Goal: Connect with others: Establish contact or relationships with other users

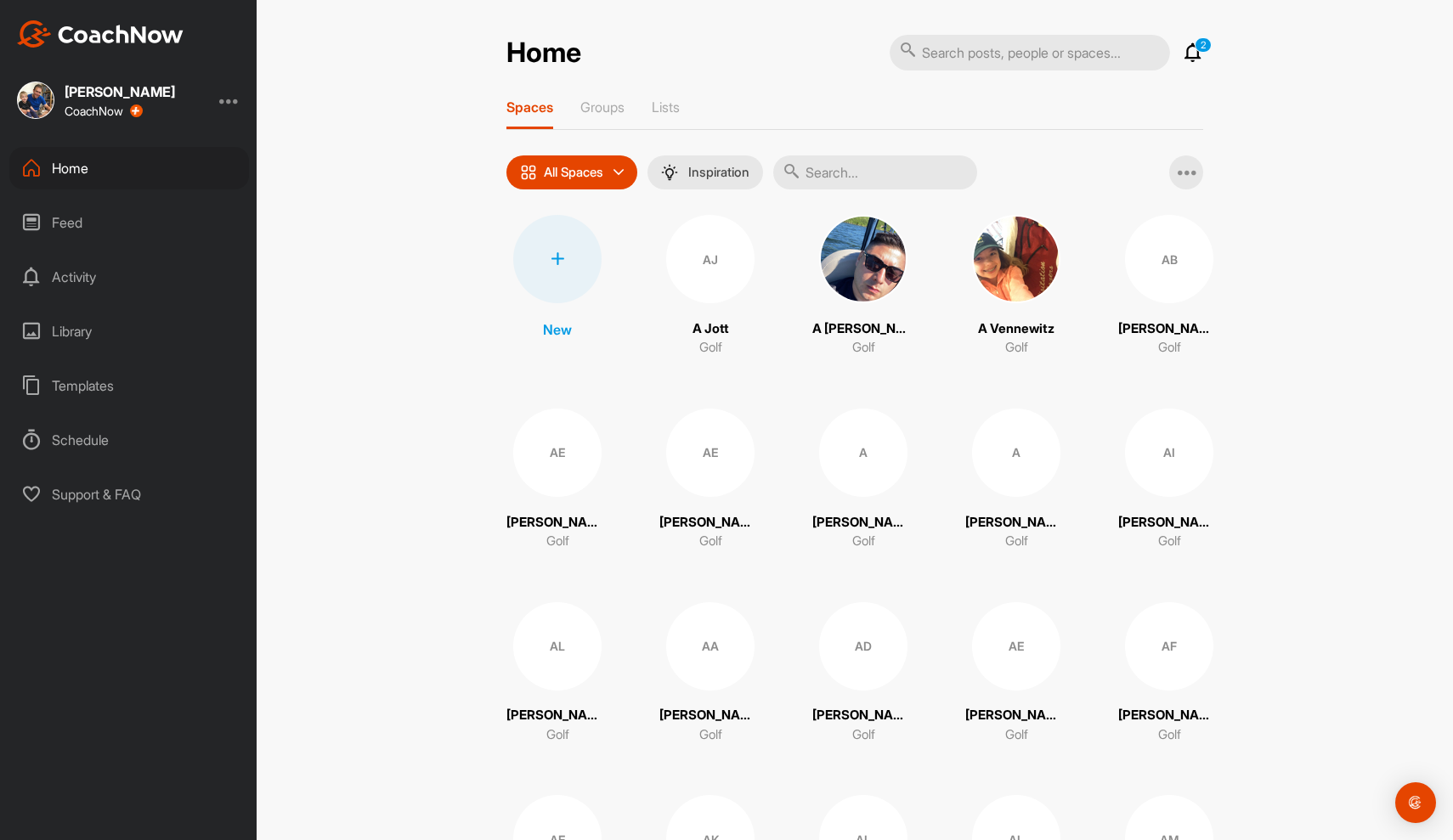
click at [842, 169] on input "text" at bounding box center [875, 172] width 204 height 34
type input "ben m"
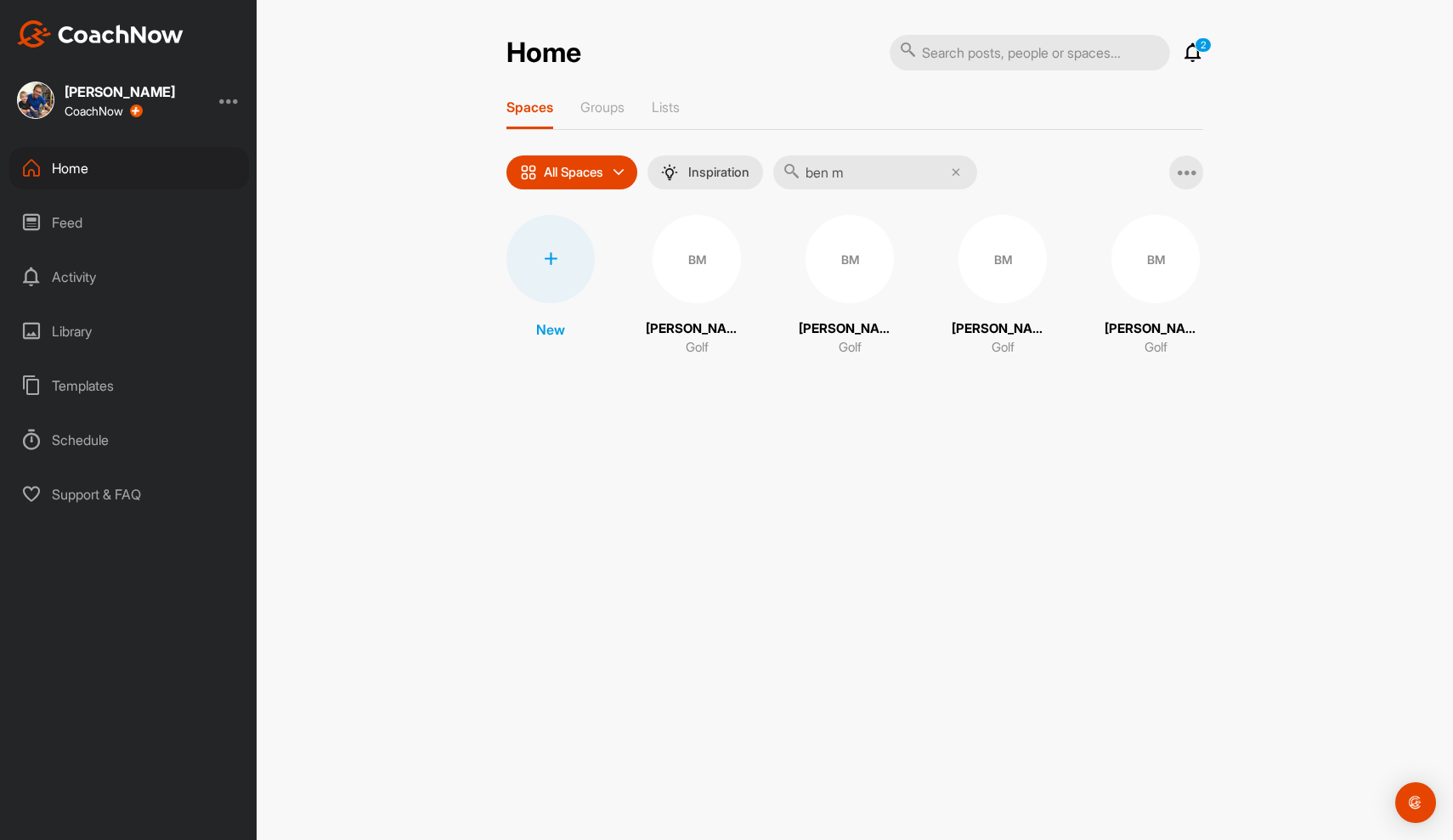
click at [870, 177] on input "ben m" at bounding box center [875, 172] width 204 height 34
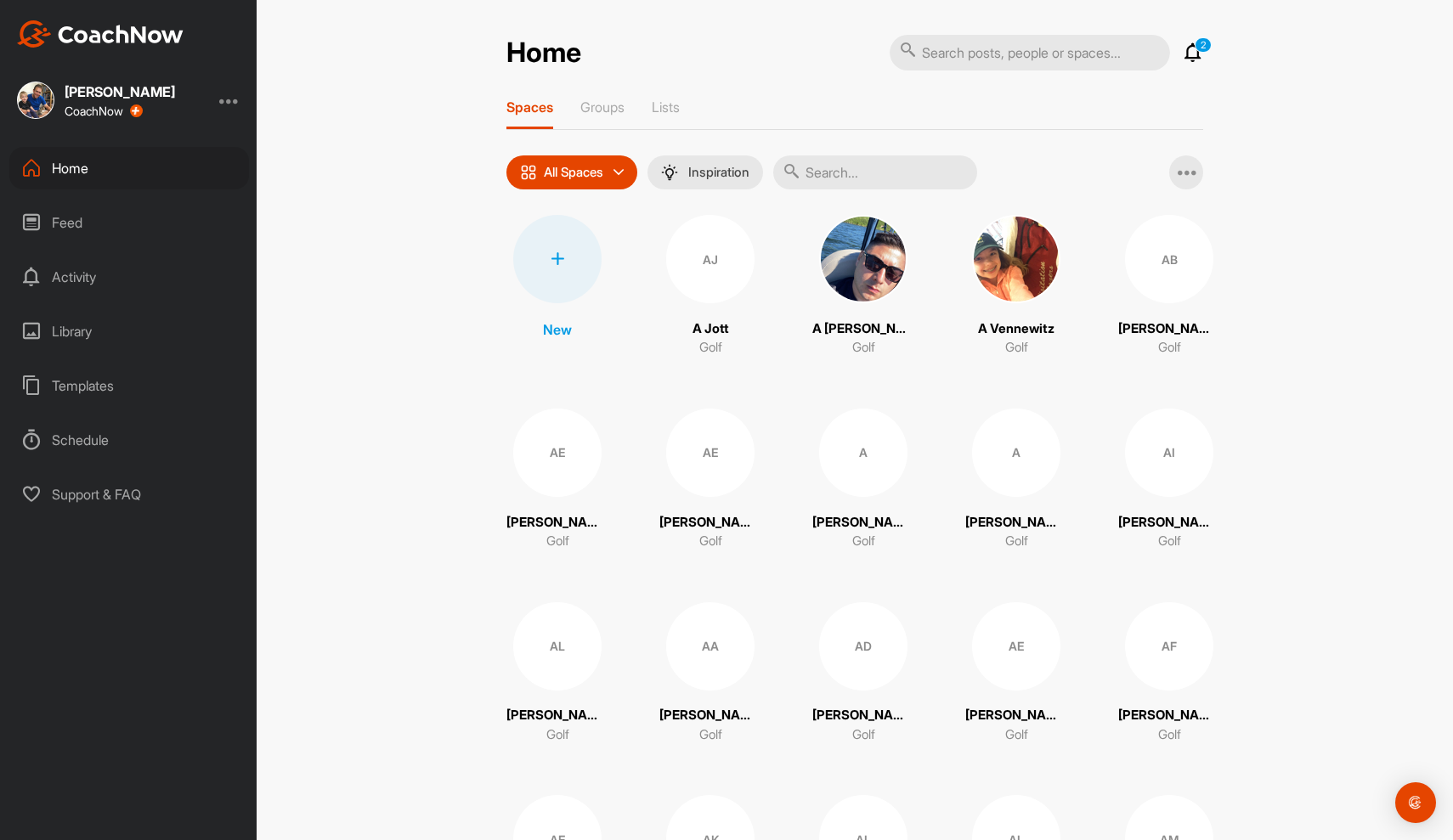
click at [543, 247] on div at bounding box center [557, 259] width 89 height 88
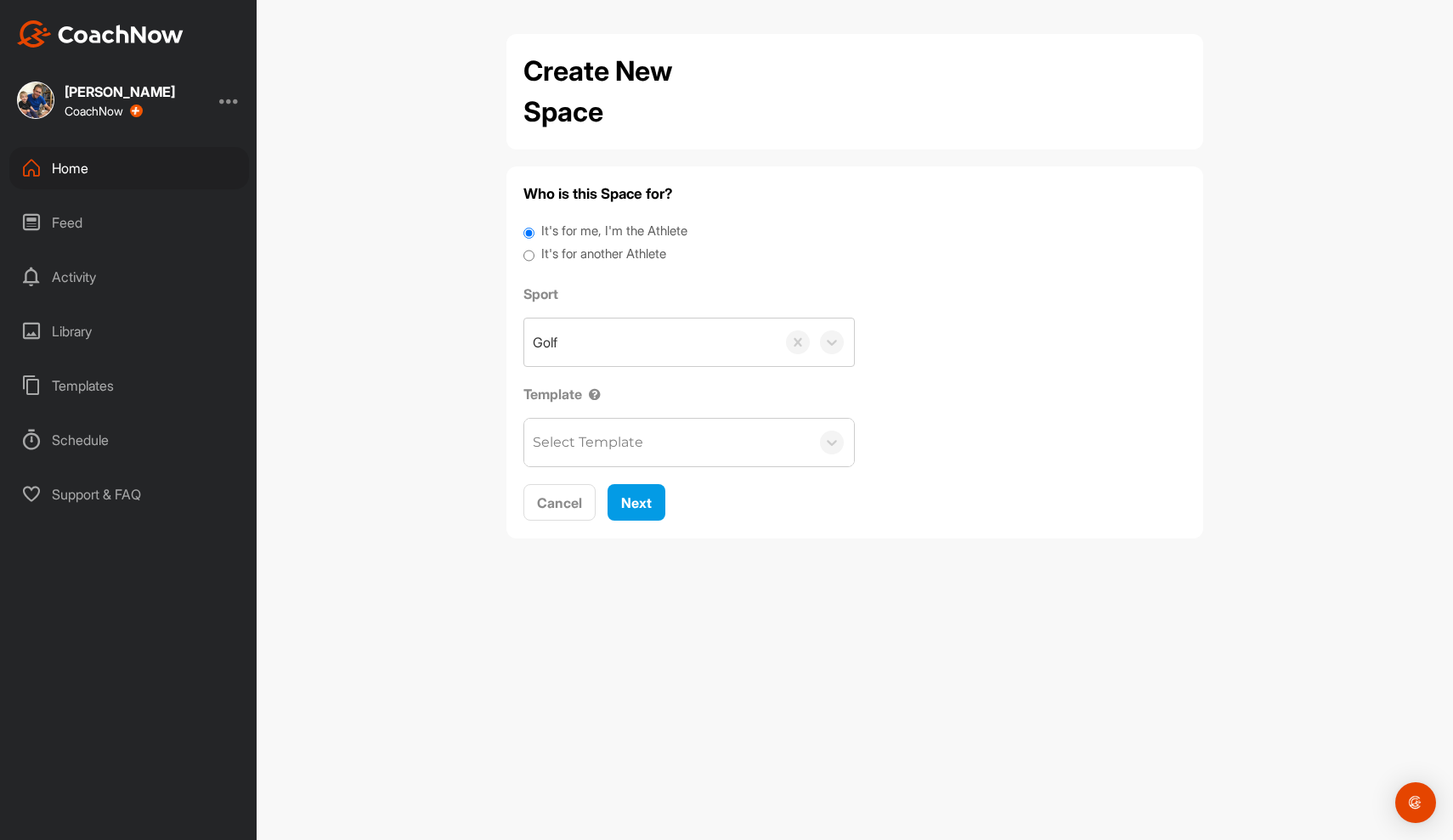
click at [528, 248] on input "It's for another Athlete" at bounding box center [528, 257] width 11 height 23
radio input "true"
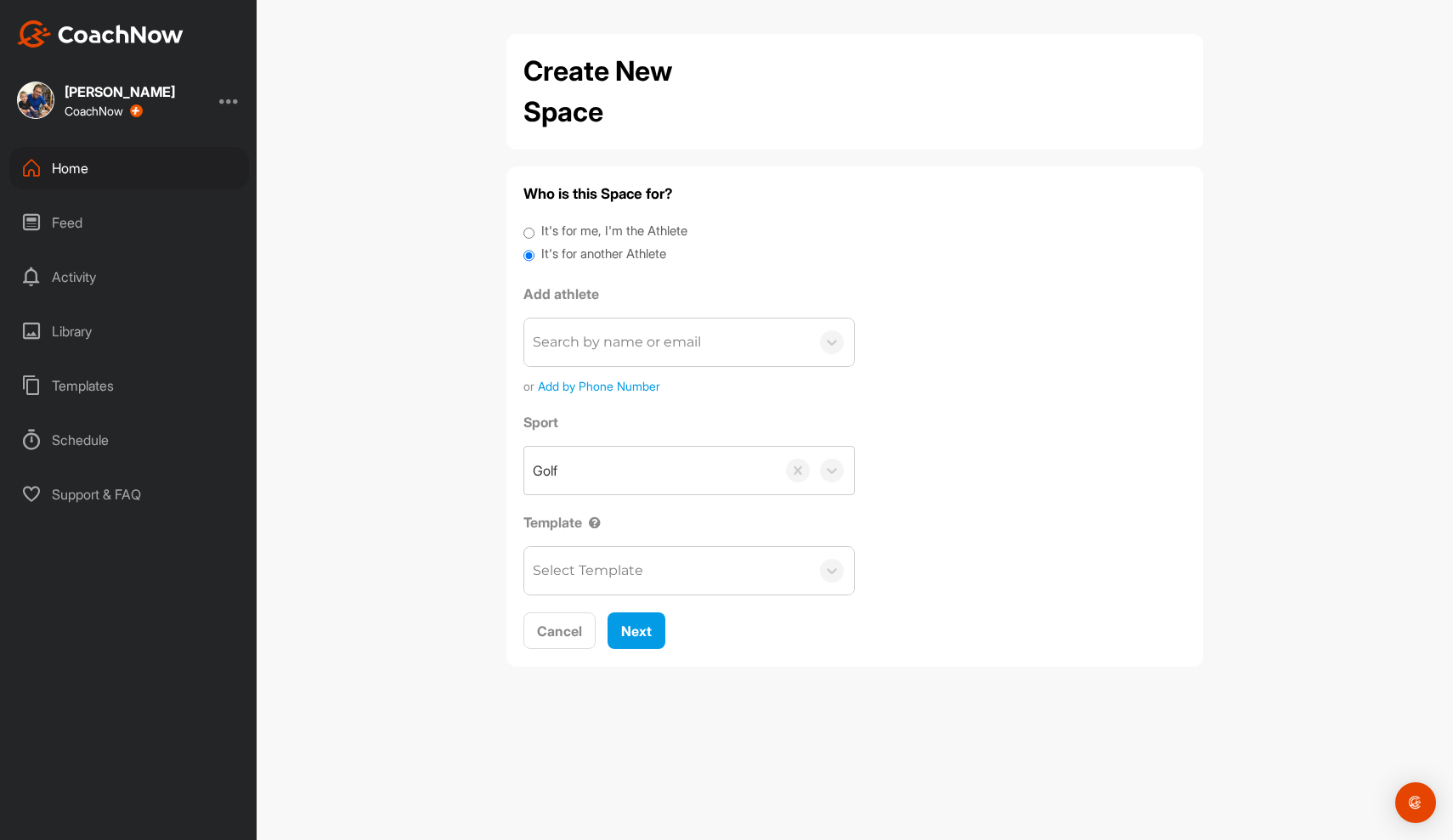
click at [589, 354] on div "Search by name or email" at bounding box center [666, 342] width 285 height 48
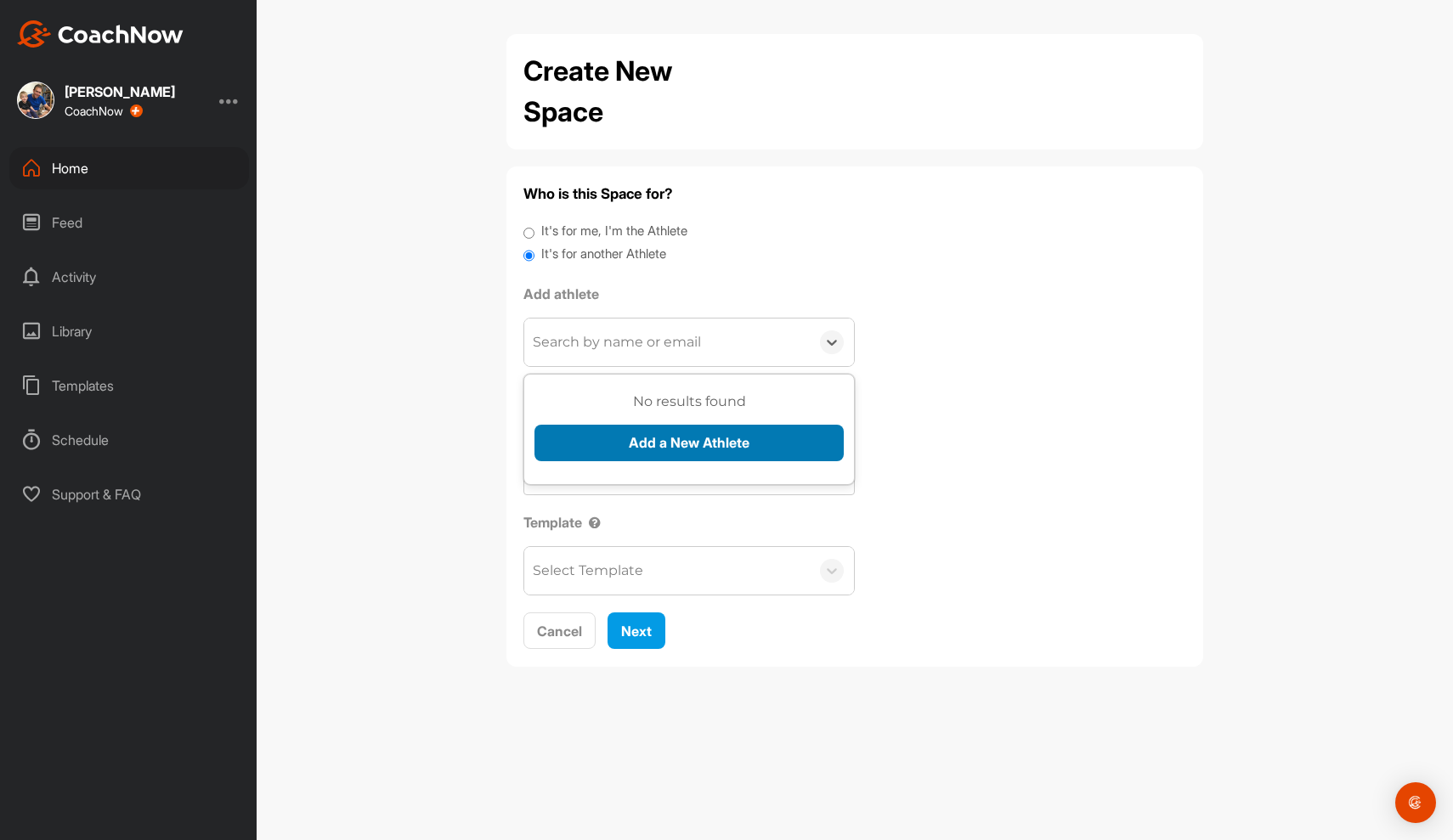
click at [607, 440] on button "Add a New Athlete" at bounding box center [689, 443] width 309 height 37
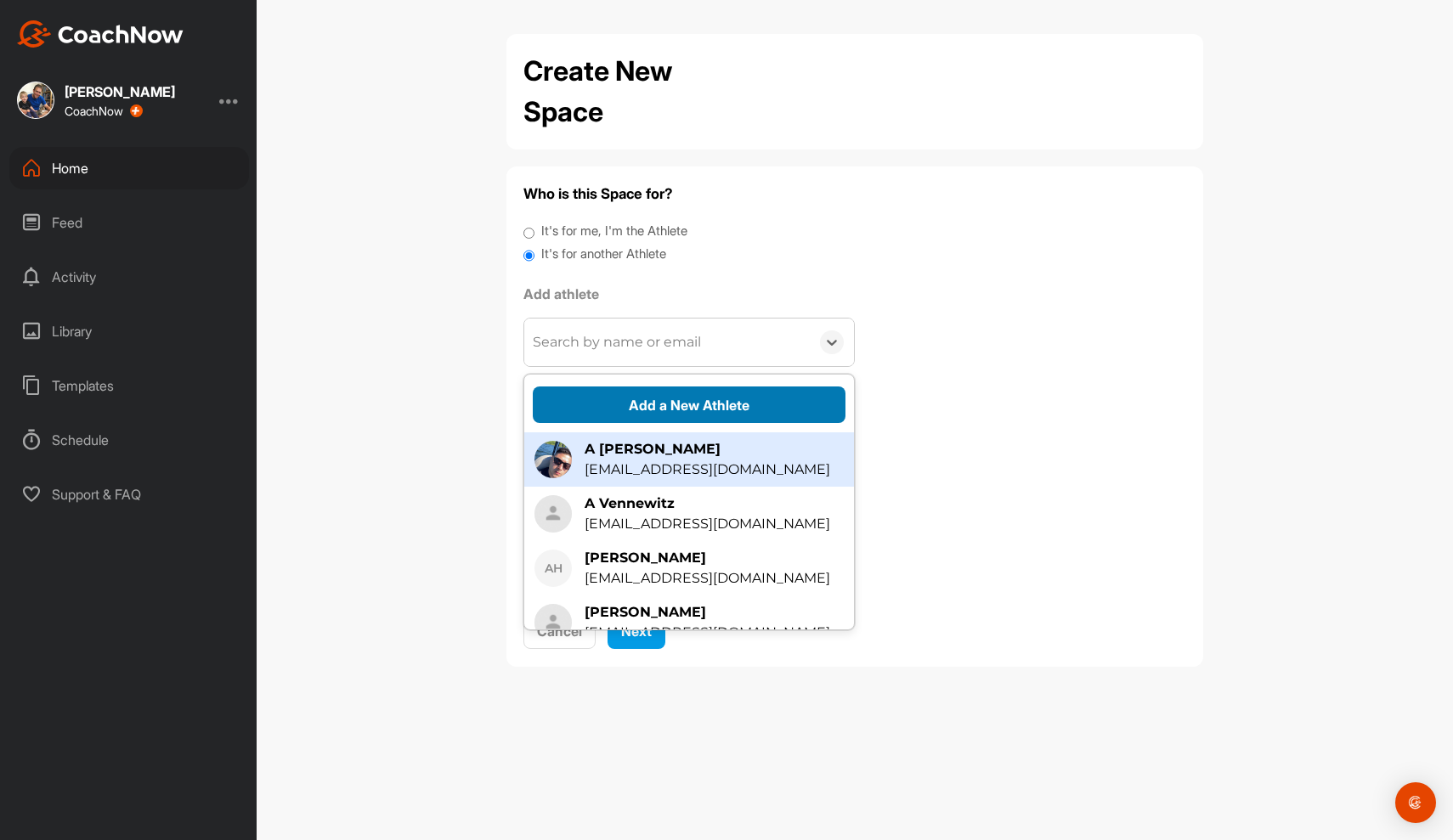
click at [658, 412] on button "Add a New Athlete" at bounding box center [689, 404] width 312 height 37
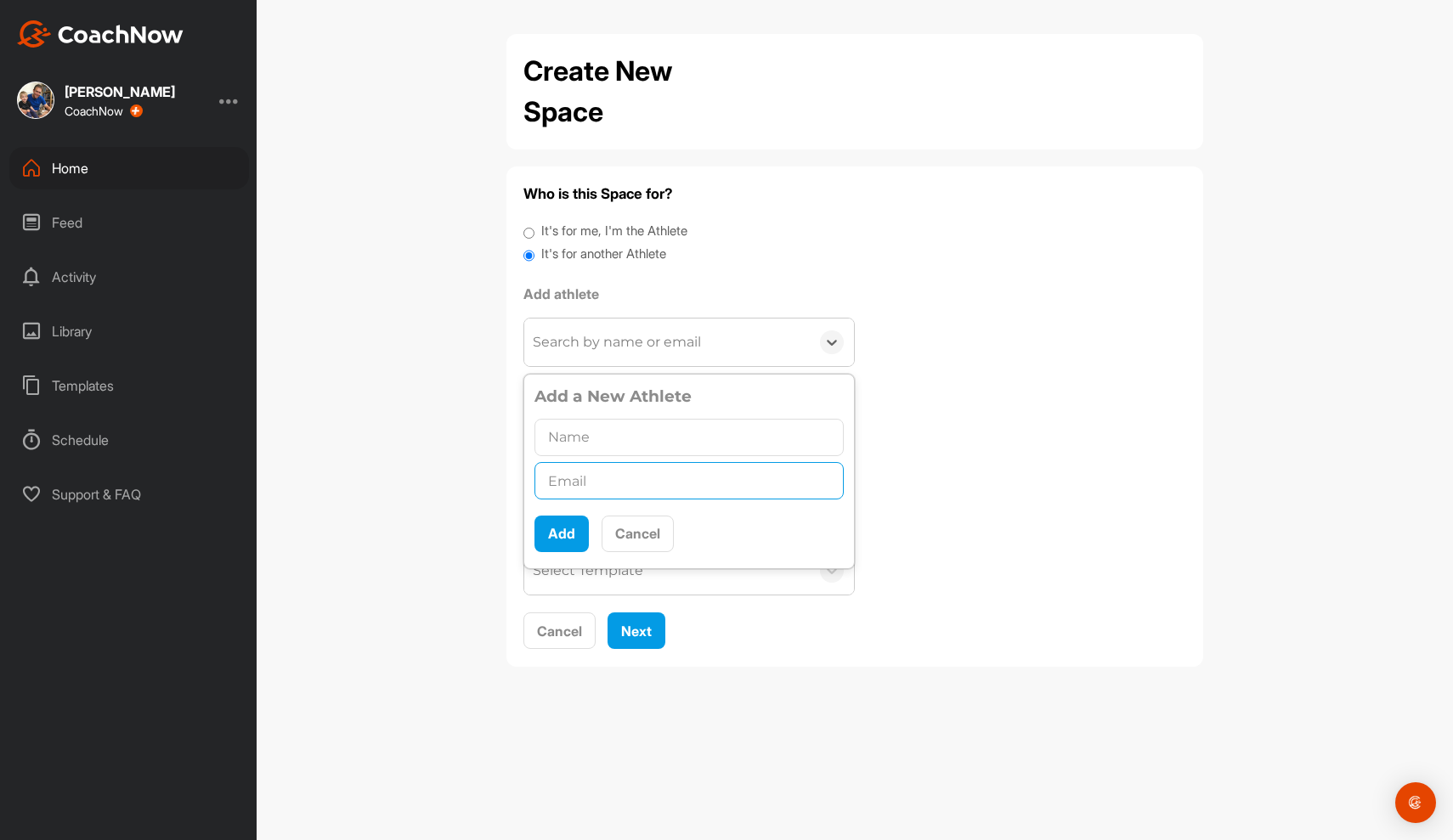
paste input "[EMAIL_ADDRESS][DOMAIN_NAME]"
type input "[EMAIL_ADDRESS][DOMAIN_NAME]"
click at [610, 430] on input "text" at bounding box center [689, 438] width 309 height 37
type input "[PERSON_NAME]"
click at [553, 535] on button "Add" at bounding box center [561, 534] width 54 height 37
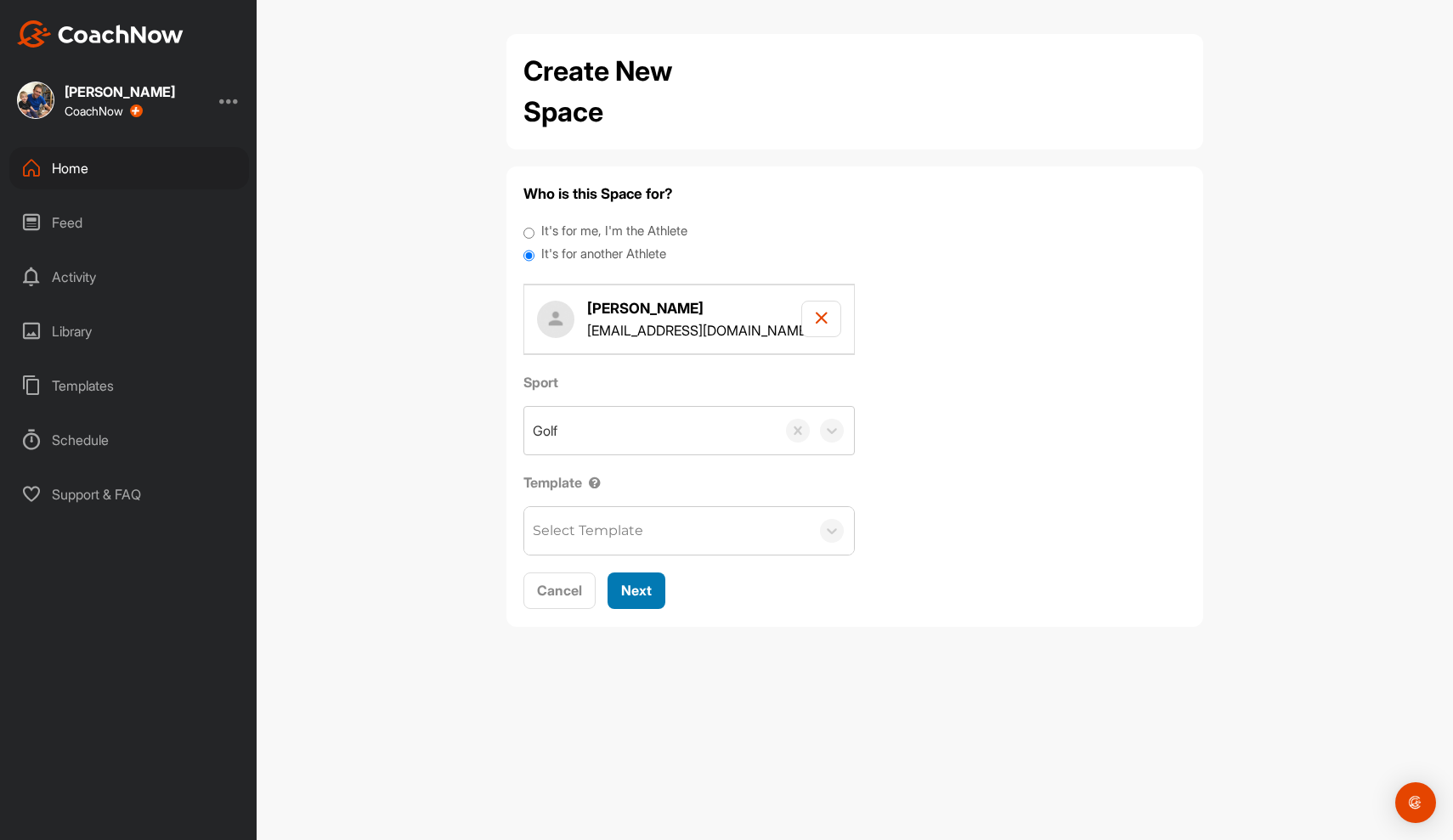
click at [641, 590] on span "Next" at bounding box center [635, 589] width 30 height 17
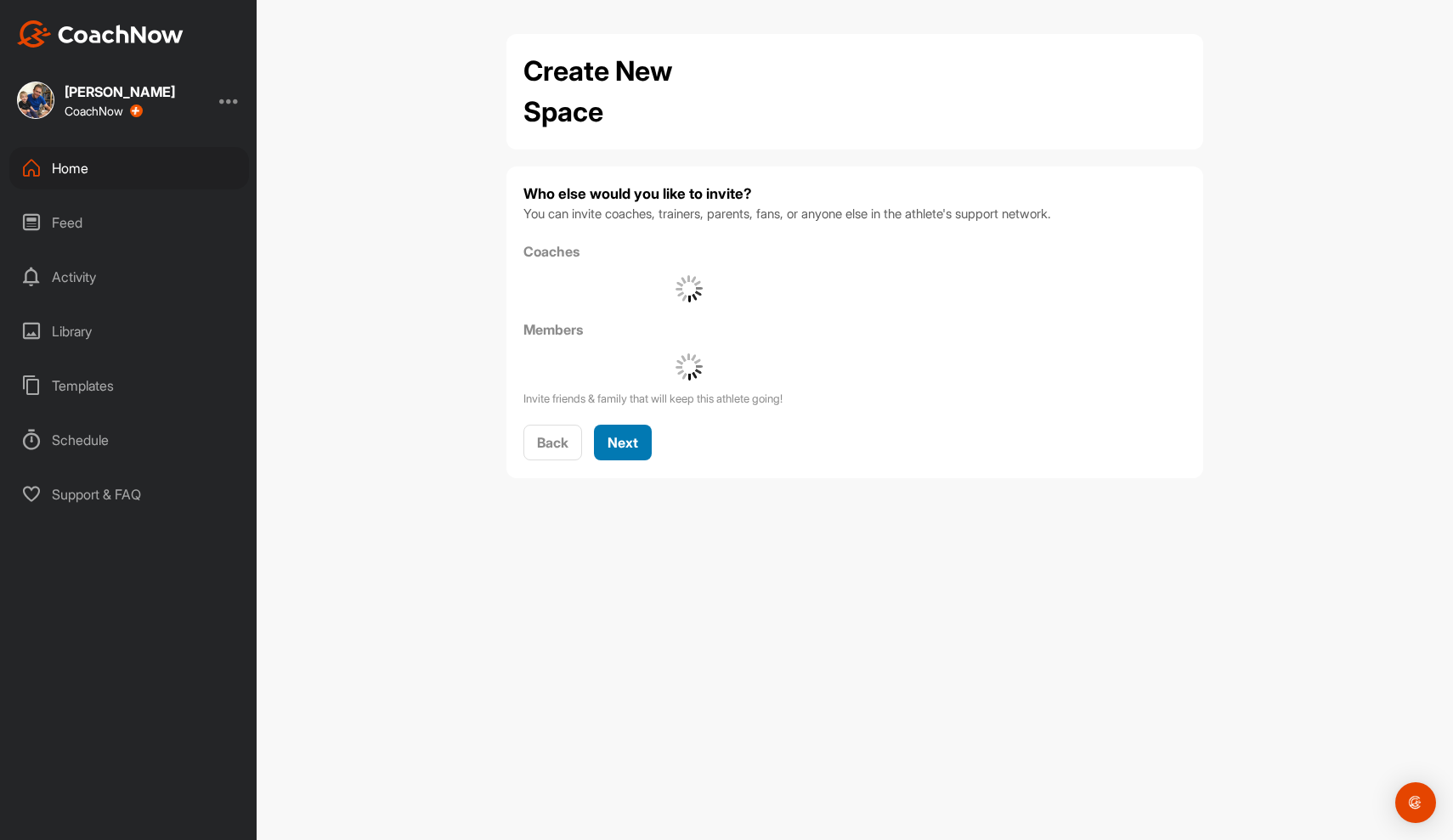
click at [622, 444] on span "Next" at bounding box center [621, 441] width 30 height 17
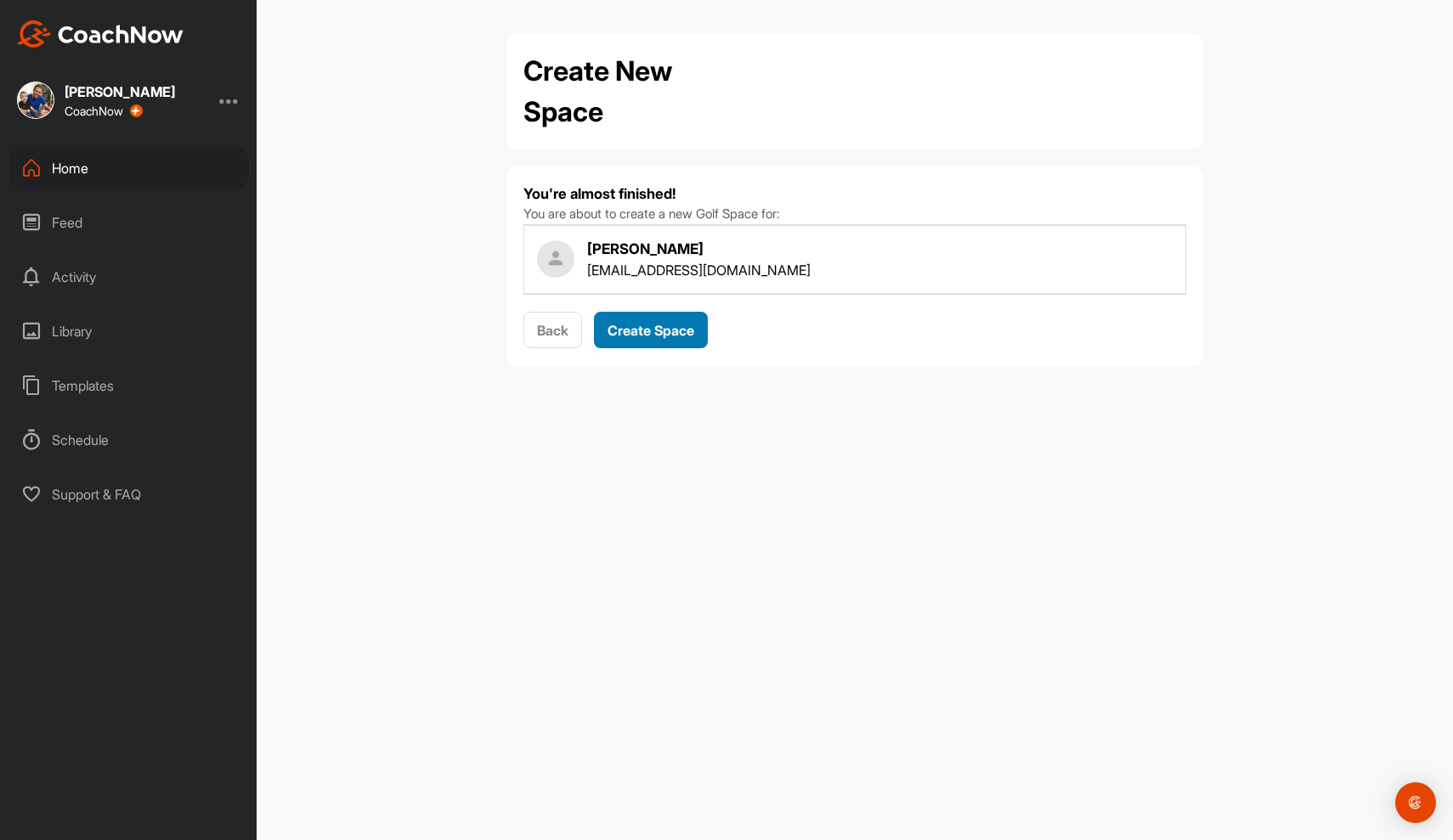
click at [634, 342] on button "Create Space" at bounding box center [651, 331] width 114 height 37
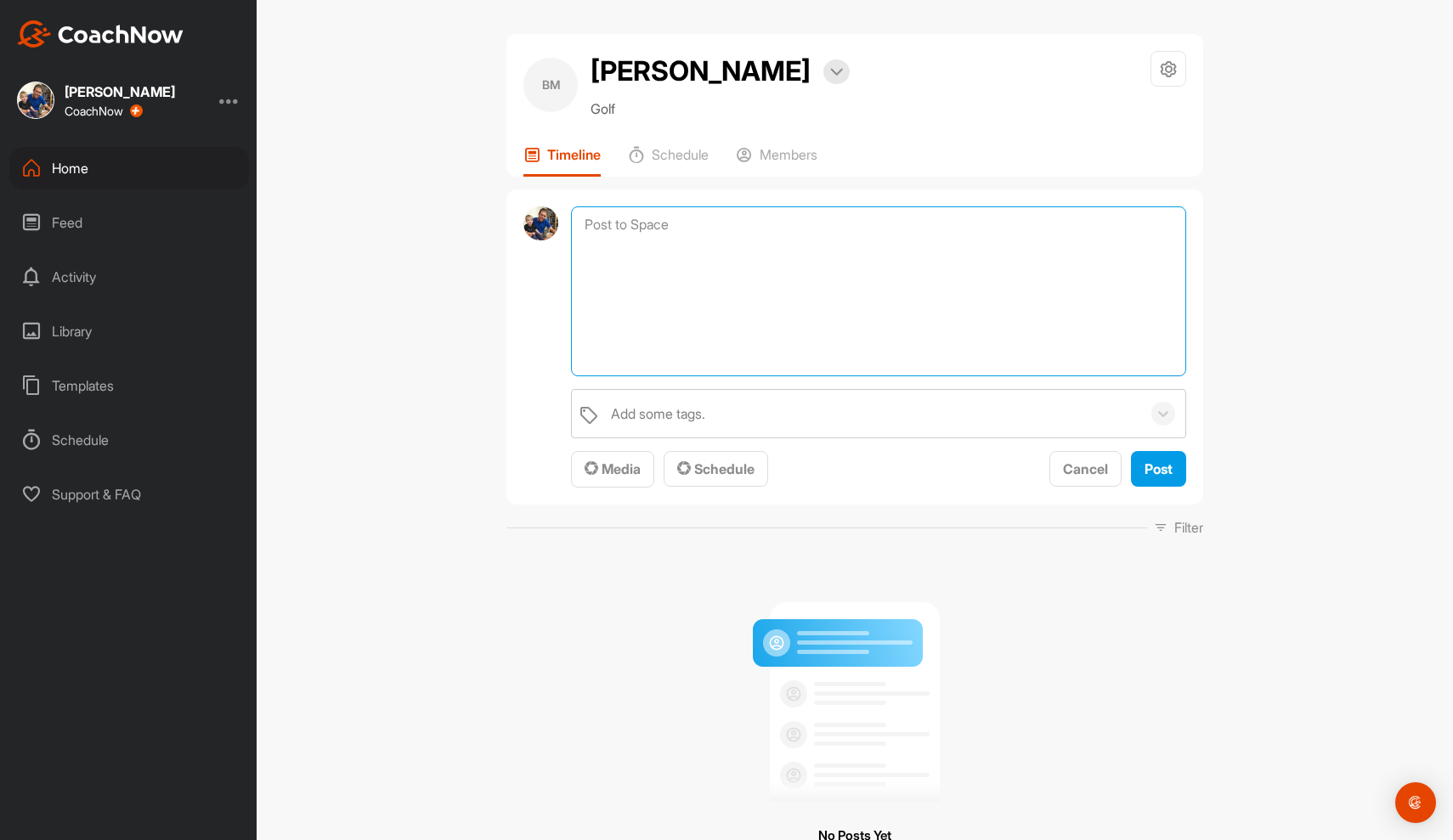
click at [663, 224] on textarea at bounding box center [878, 291] width 615 height 170
click at [611, 467] on span "Media" at bounding box center [613, 468] width 56 height 17
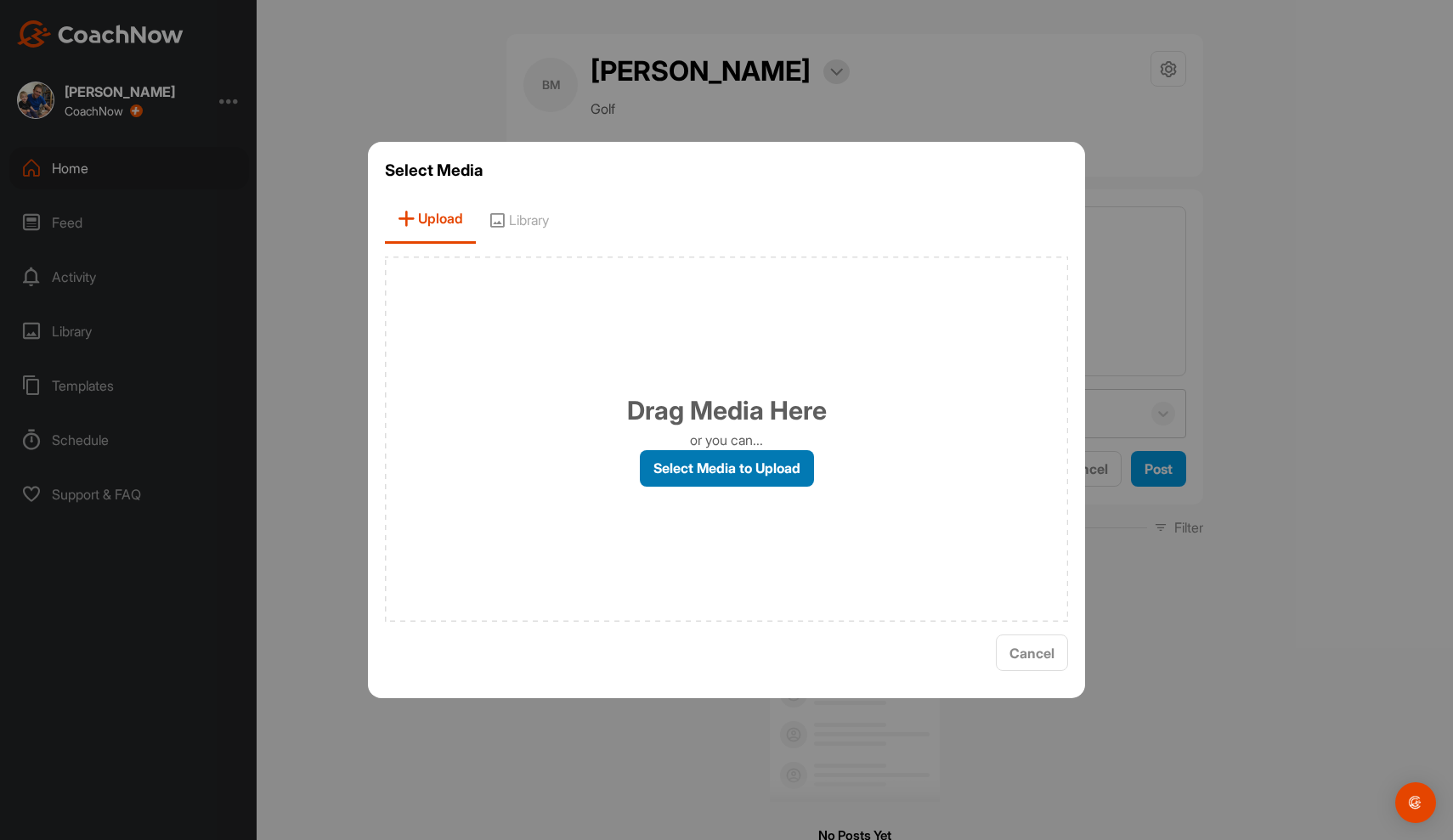
click at [692, 468] on label "Select Media to Upload" at bounding box center [726, 469] width 174 height 37
click at [0, 0] on input "Select Media to Upload" at bounding box center [0, 0] width 0 height 0
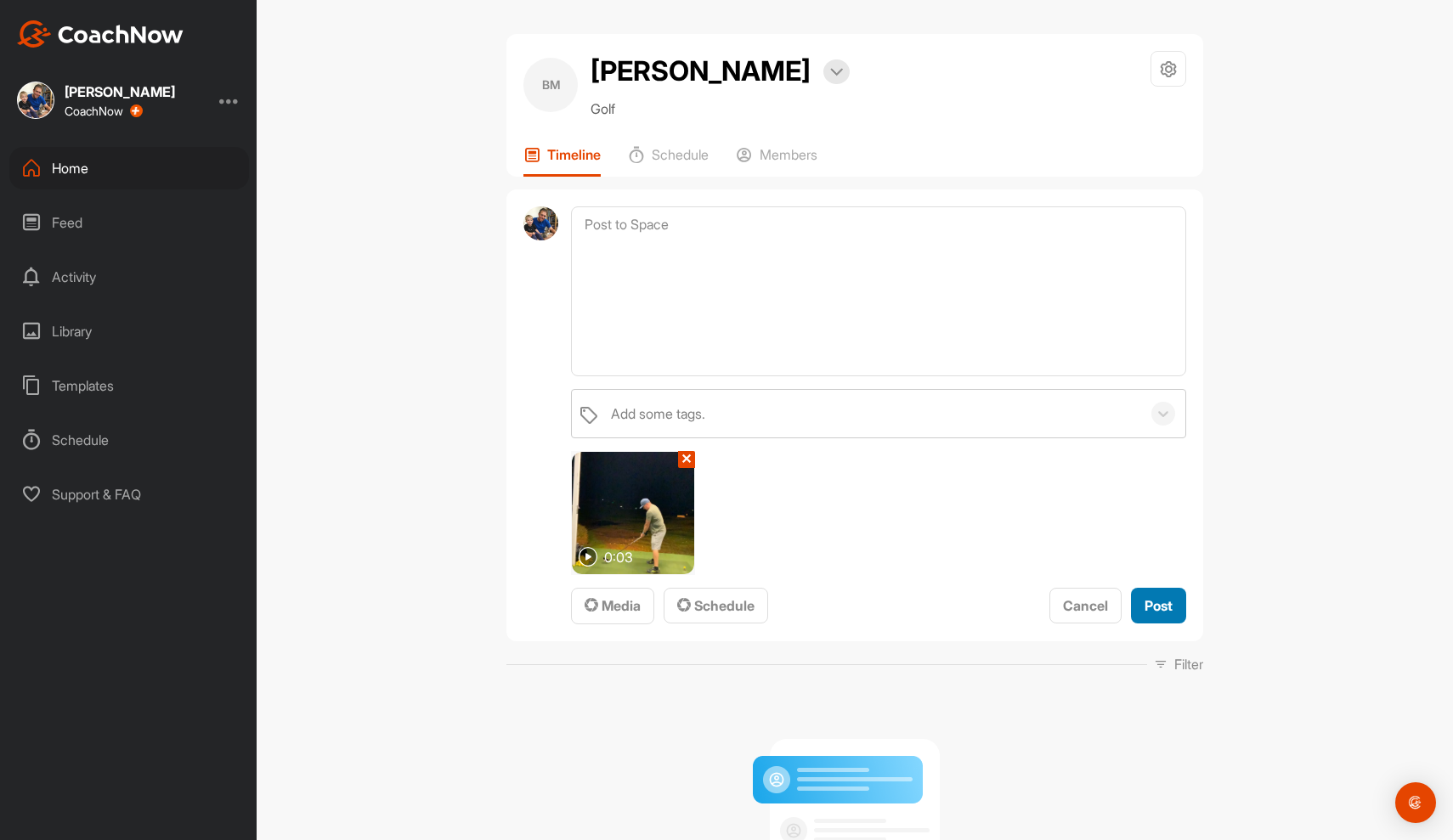
click at [1144, 612] on span "Post" at bounding box center [1157, 605] width 28 height 17
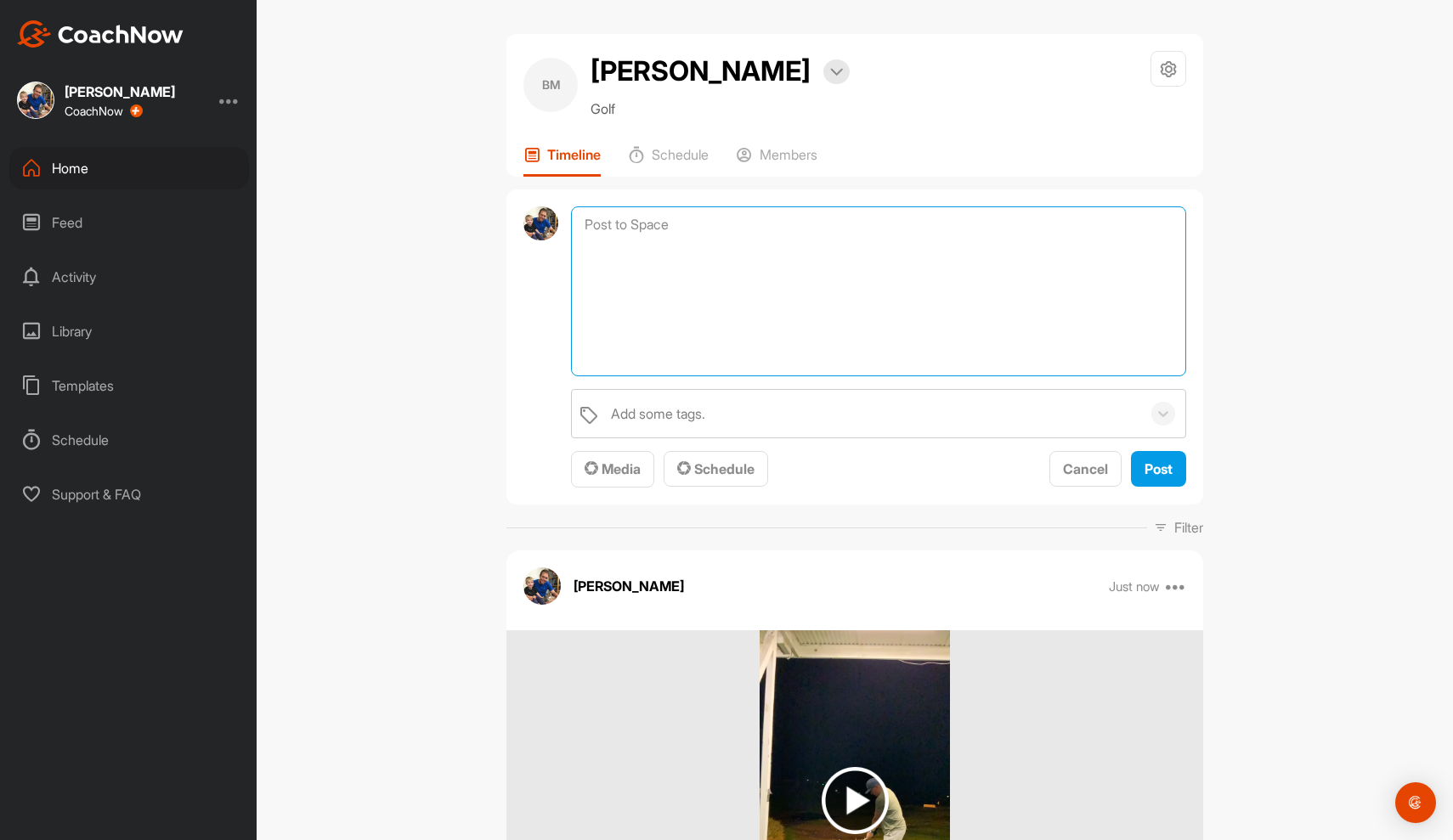
click at [658, 217] on textarea at bounding box center [878, 291] width 615 height 170
click at [618, 472] on span "Media" at bounding box center [613, 468] width 56 height 17
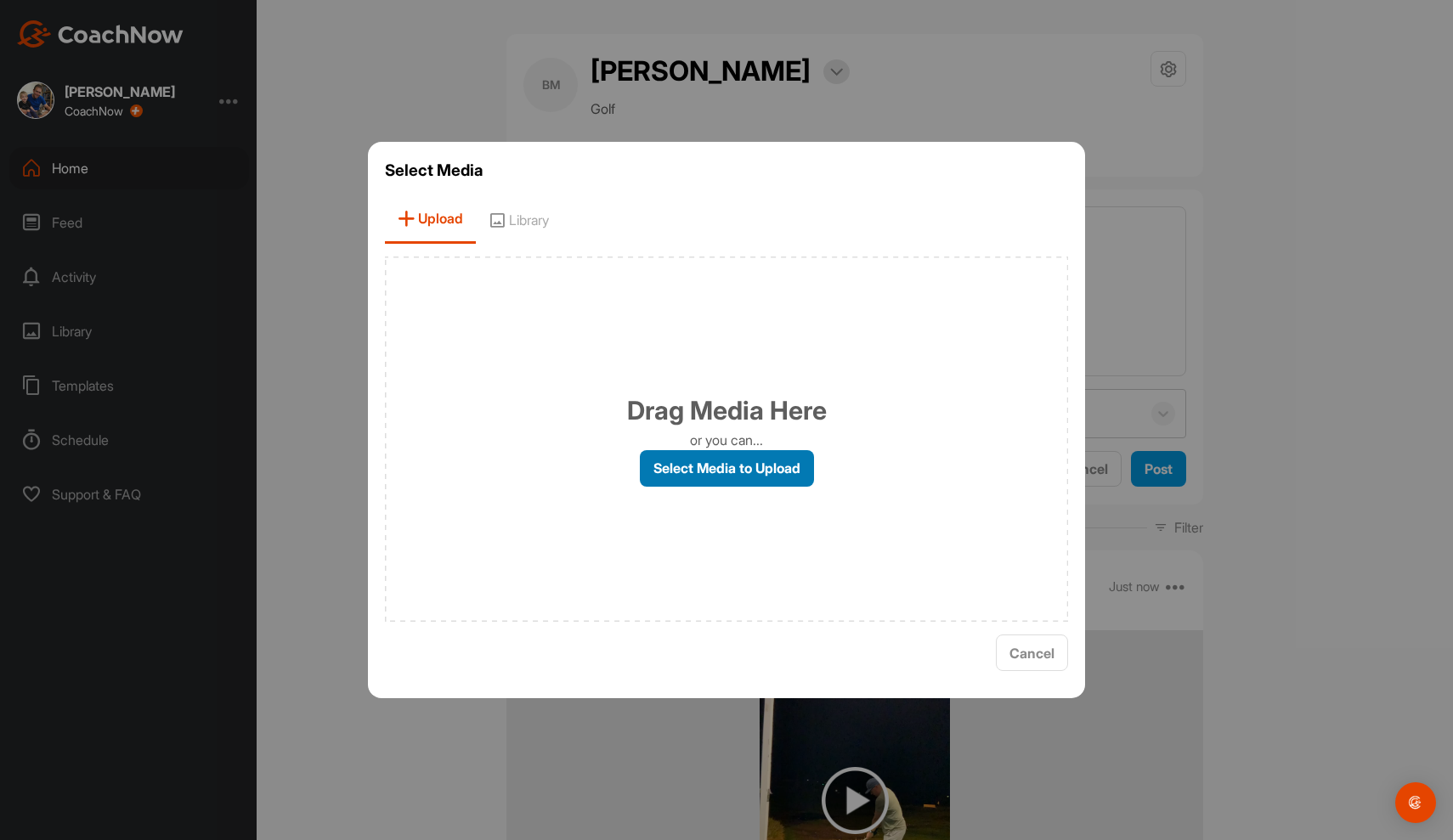
click at [677, 474] on label "Select Media to Upload" at bounding box center [726, 469] width 174 height 37
click at [0, 0] on input "Select Media to Upload" at bounding box center [0, 0] width 0 height 0
